Goal: Information Seeking & Learning: Learn about a topic

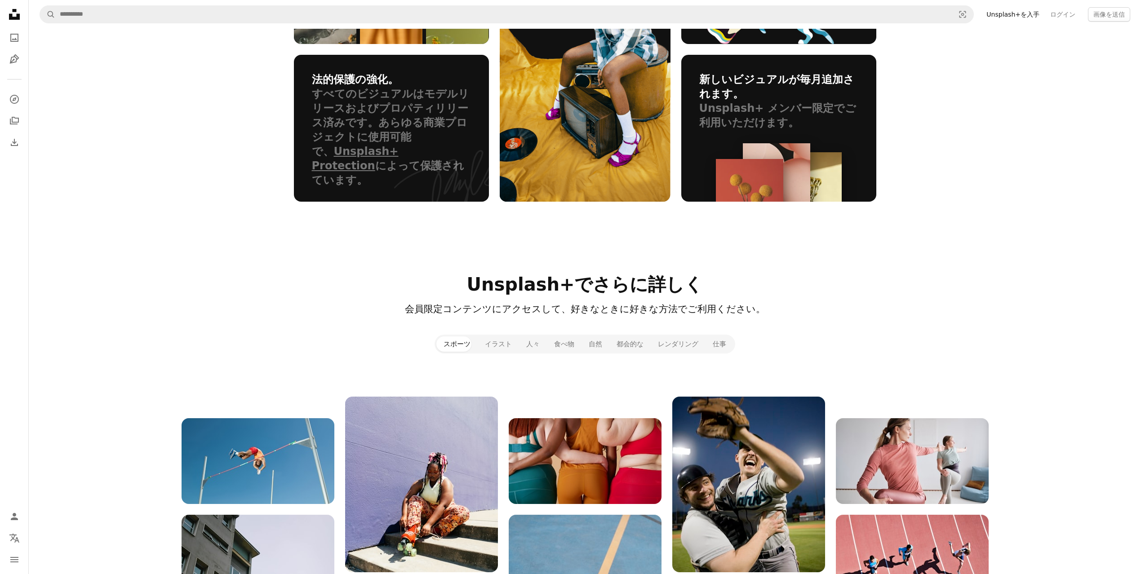
scroll to position [736, 0]
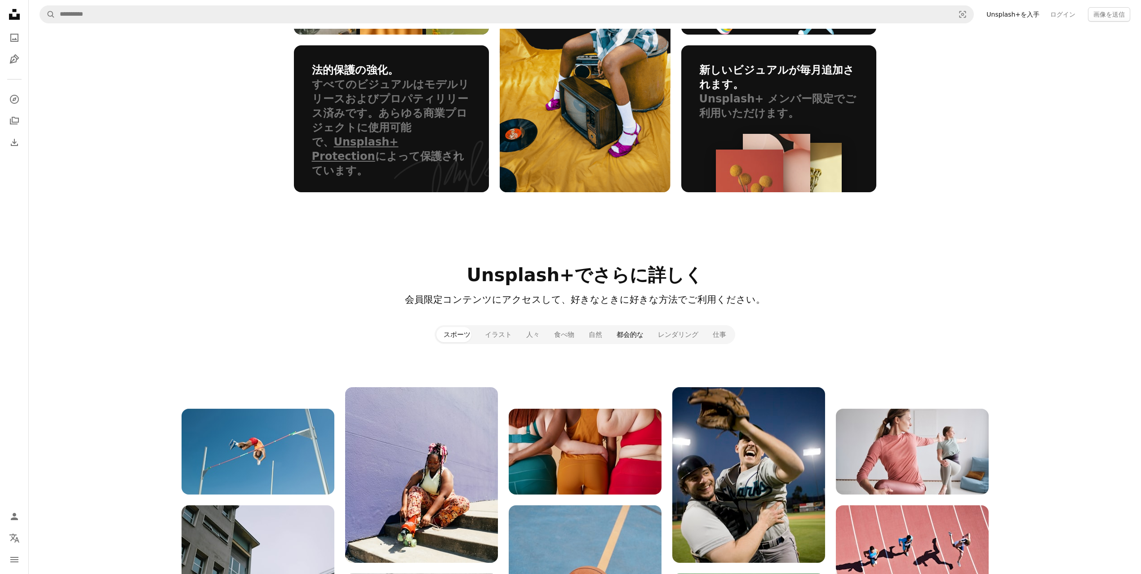
click at [628, 339] on button "都会的な" at bounding box center [629, 334] width 41 height 15
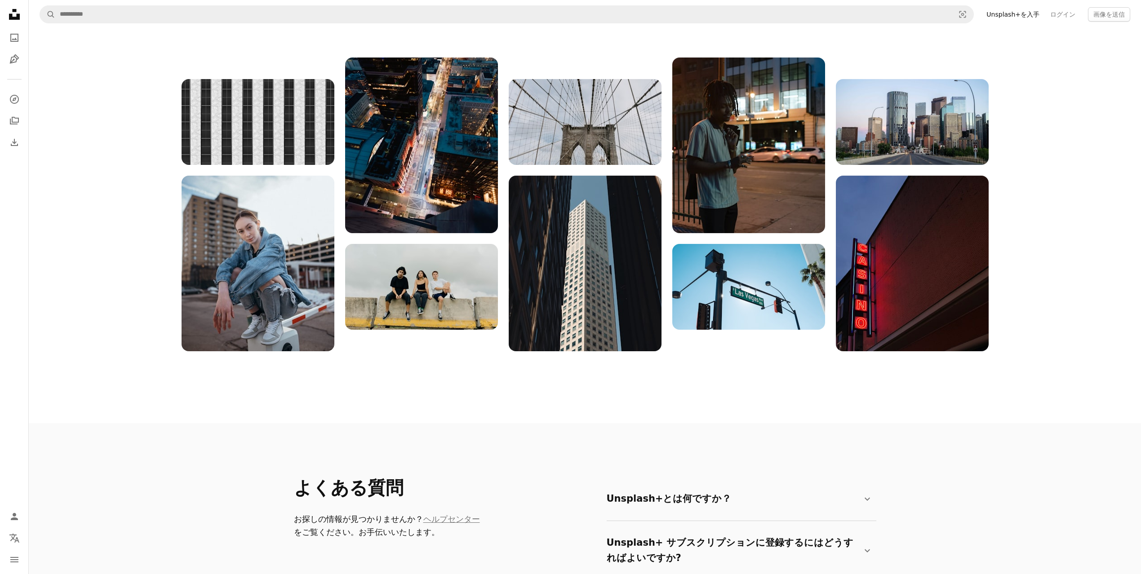
scroll to position [1312, 0]
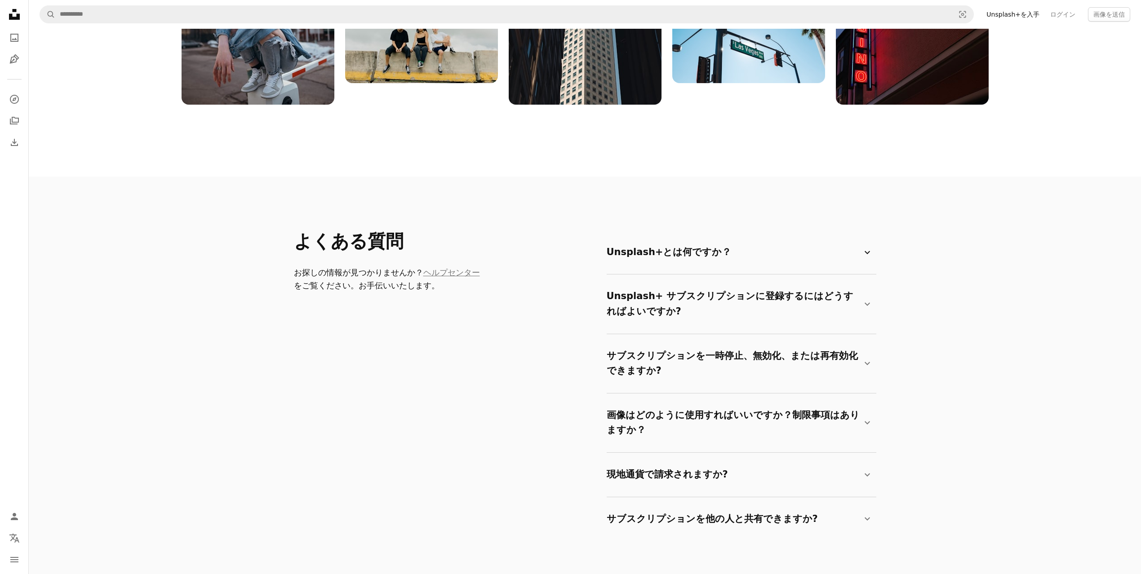
click at [669, 264] on summary "Unsplash+とは何ですか？ Chevron down" at bounding box center [740, 253] width 266 height 30
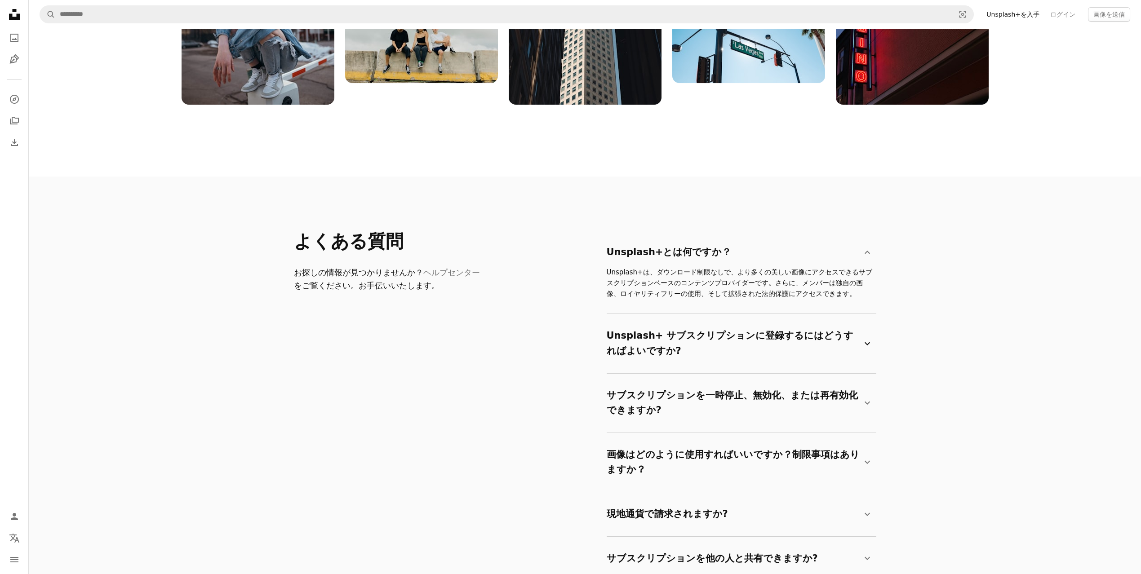
click at [672, 323] on summary "Unsplash+ サブスクリプションに登録するにはどうすればよいですか? Chevron down" at bounding box center [740, 343] width 266 height 44
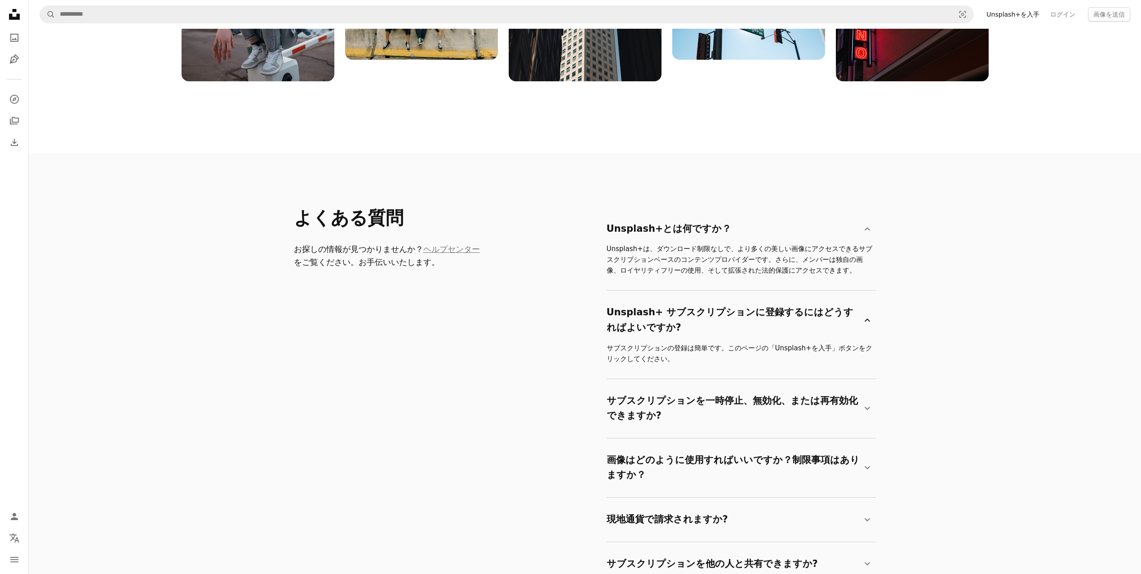
scroll to position [1389, 0]
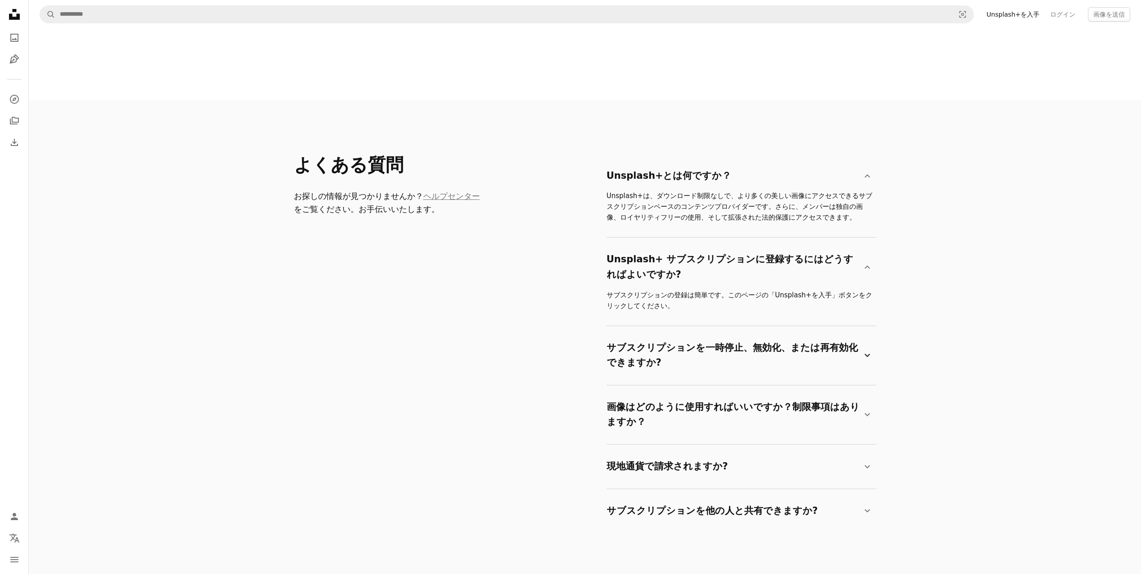
click at [680, 350] on font "サブスクリプションを一時停止、無効化、または再有効化できますか?" at bounding box center [732, 356] width 251 height 26
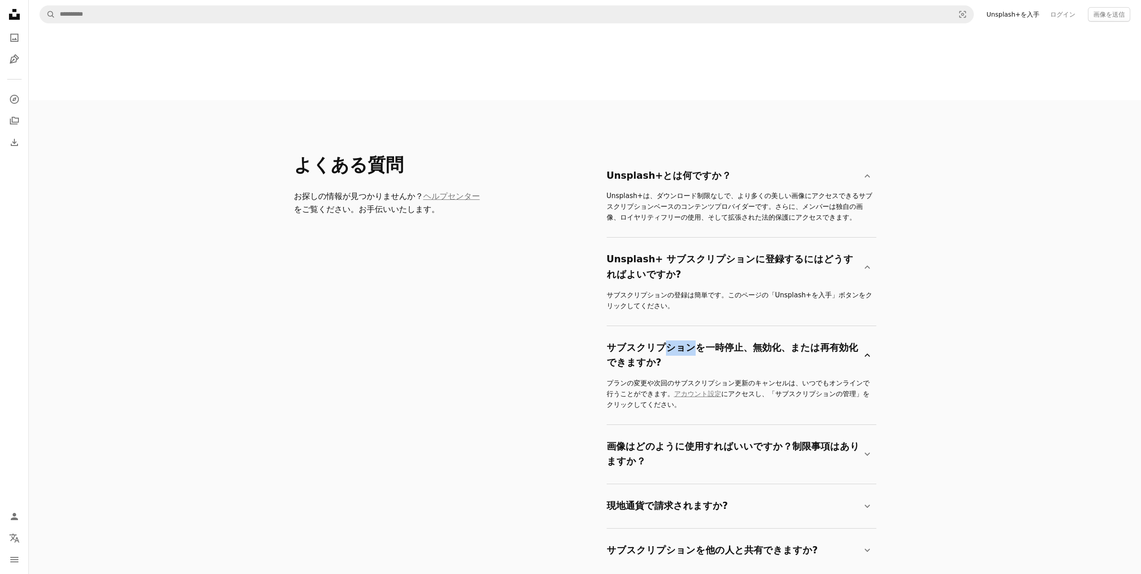
click at [680, 350] on font "サブスクリプションを一時停止、無効化、または再有効化できますか?" at bounding box center [732, 356] width 251 height 26
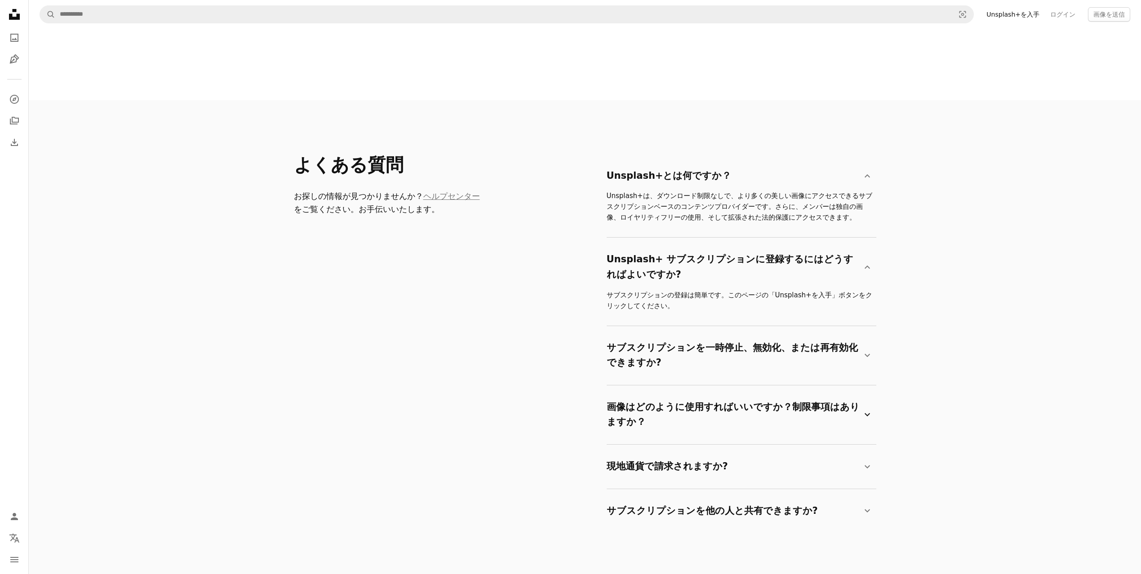
click at [692, 405] on font "画像はどのように使用すればいいですか？制限事項はありますか？" at bounding box center [733, 415] width 253 height 26
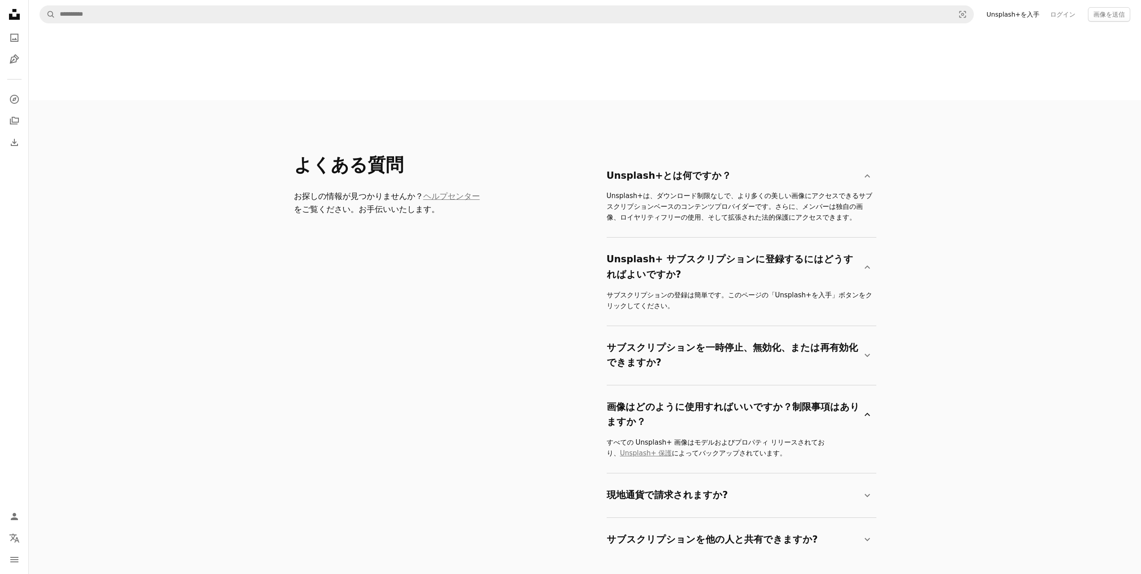
click at [692, 406] on font "画像はどのように使用すればいいですか？制限事項はありますか？" at bounding box center [733, 415] width 253 height 26
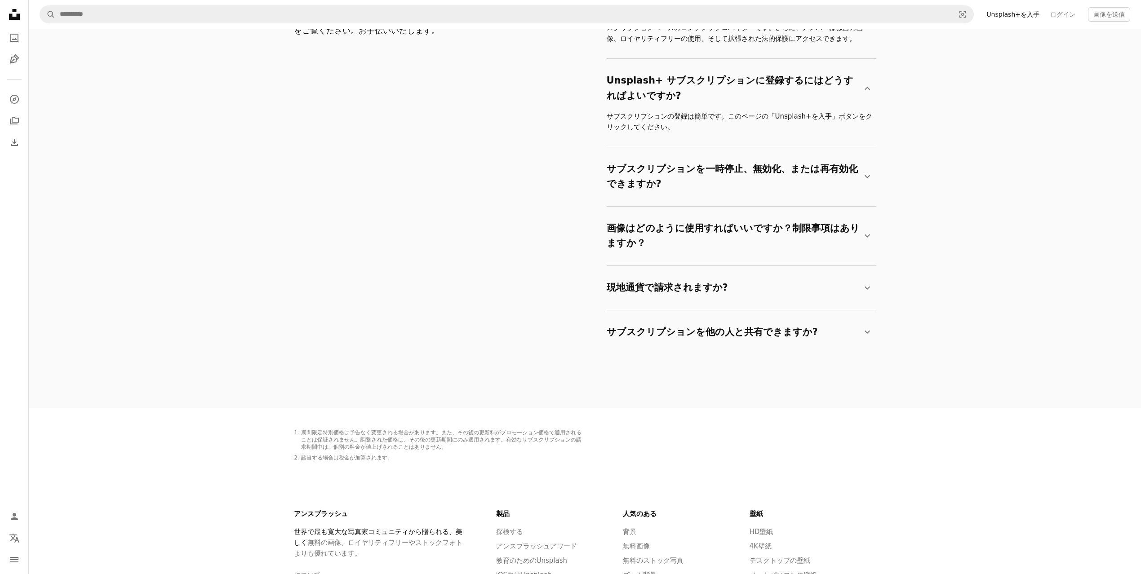
scroll to position [1694, 0]
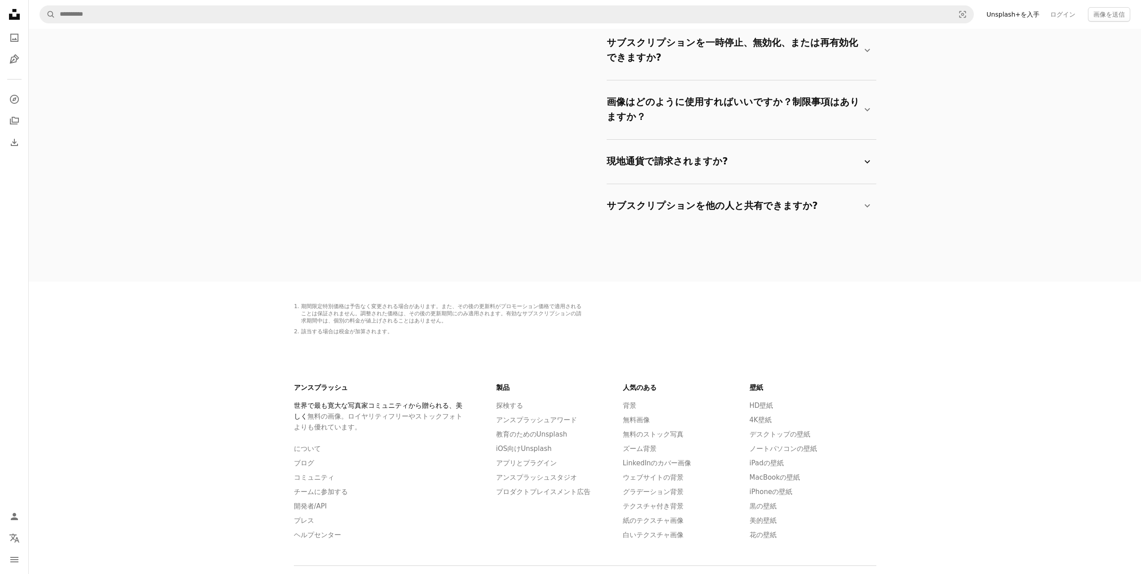
click at [626, 169] on font "現地通貨で請求されますか?" at bounding box center [667, 161] width 121 height 15
